Goal: Use online tool/utility: Utilize a website feature to perform a specific function

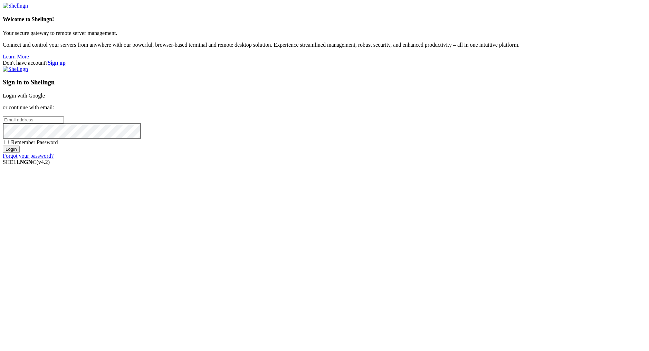
click at [64, 123] on input "email" at bounding box center [33, 119] width 61 height 7
type input "[EMAIL_ADDRESS][DOMAIN_NAME]"
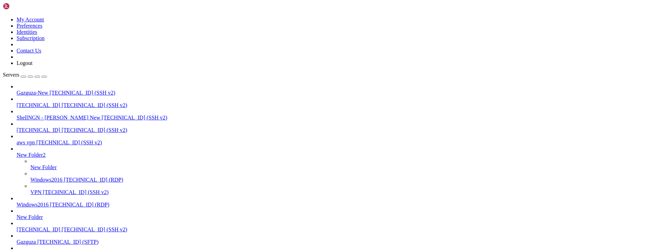
click at [48, 115] on span "ShellNGN - [PERSON_NAME] New" at bounding box center [59, 118] width 84 height 6
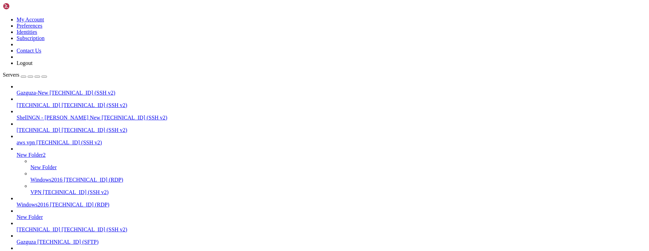
scroll to position [1121, 0]
click at [37, 77] on div "button" at bounding box center [37, 77] width 0 height 0
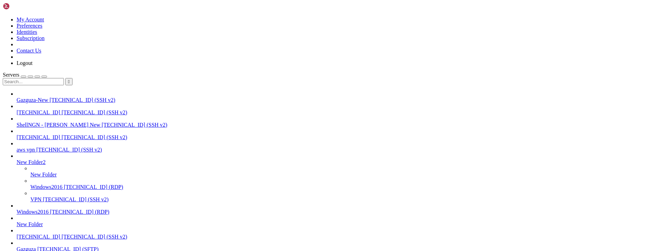
click at [47, 78] on input "text" at bounding box center [33, 81] width 61 height 7
type input "demo"
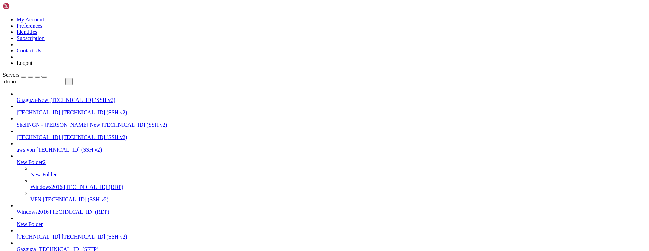
drag, startPoint x: 225, startPoint y: 1953, endPoint x: 230, endPoint y: 1978, distance: 25.4
drag, startPoint x: 443, startPoint y: 1967, endPoint x: 443, endPoint y: 1972, distance: 5.9
